Goal: Transaction & Acquisition: Book appointment/travel/reservation

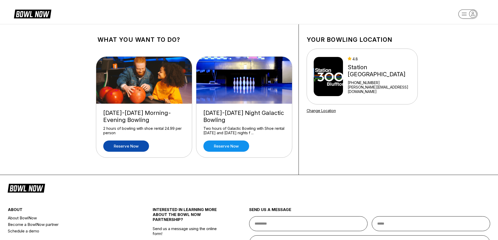
click at [127, 149] on link "Reserve now" at bounding box center [126, 146] width 46 height 11
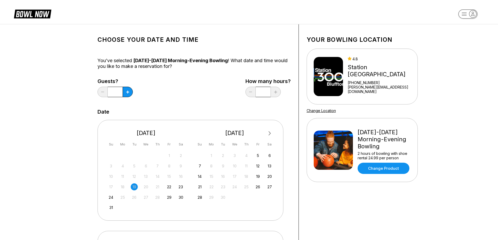
click at [157, 196] on div "28" at bounding box center [157, 197] width 7 height 7
click at [158, 198] on div "28" at bounding box center [157, 197] width 7 height 7
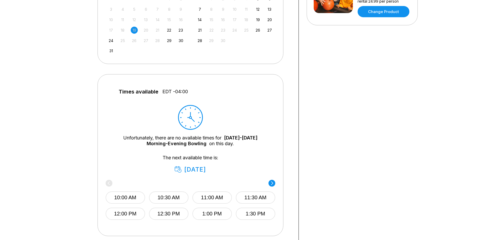
scroll to position [183, 0]
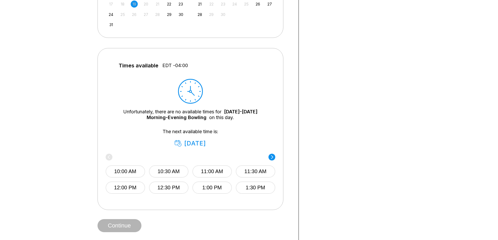
click at [273, 158] on circle at bounding box center [271, 157] width 7 height 7
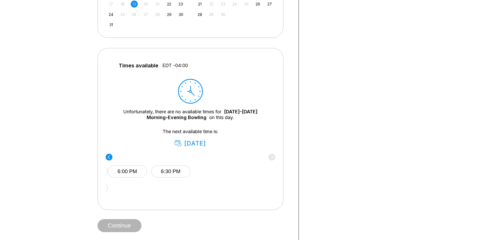
click at [273, 158] on div "6:00 PM 6:30 PM" at bounding box center [192, 170] width 170 height 31
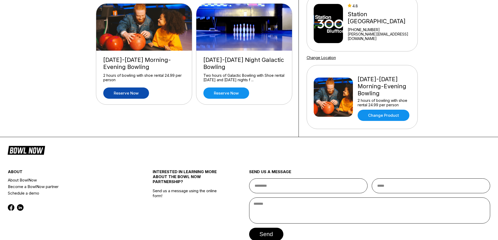
scroll to position [0, 0]
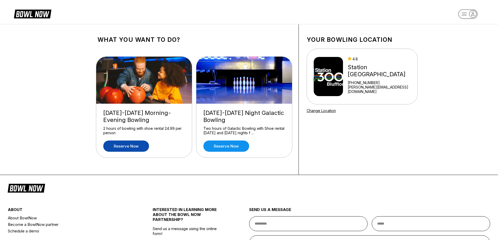
click at [144, 149] on link "Reserve now" at bounding box center [126, 146] width 46 height 11
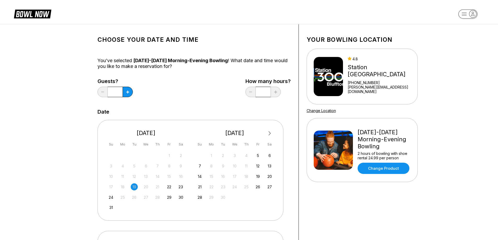
click at [158, 198] on div "28" at bounding box center [157, 197] width 7 height 7
